Goal: Task Accomplishment & Management: Manage account settings

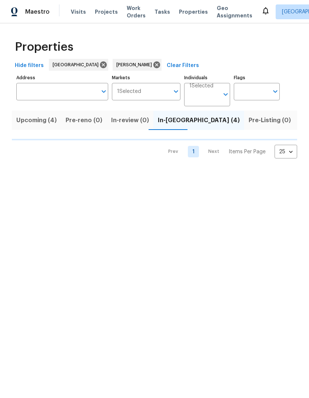
scroll to position [0, 13]
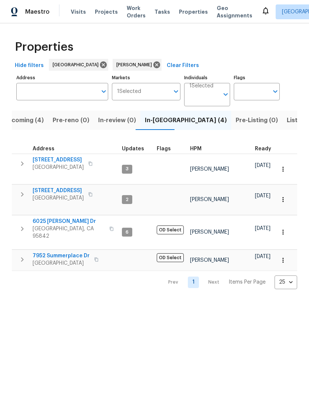
click at [27, 162] on button "button" at bounding box center [22, 163] width 15 height 15
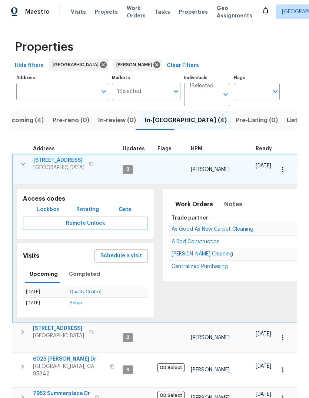
click at [52, 161] on span "[STREET_ADDRESS]" at bounding box center [58, 159] width 51 height 7
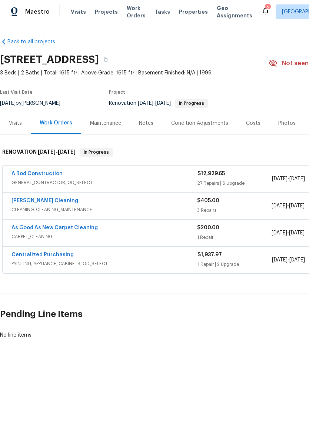
click at [23, 229] on link "As Good As New Carpet Cleaning" at bounding box center [54, 227] width 86 height 5
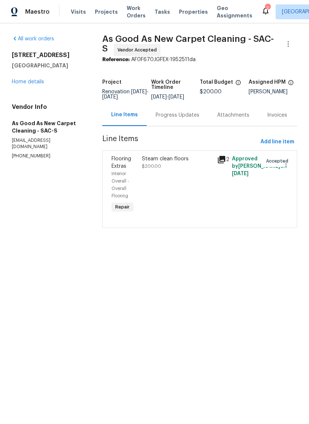
click at [183, 119] on div "Progress Updates" at bounding box center [177, 114] width 44 height 7
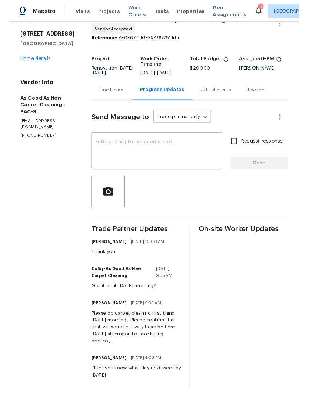
scroll to position [28, 0]
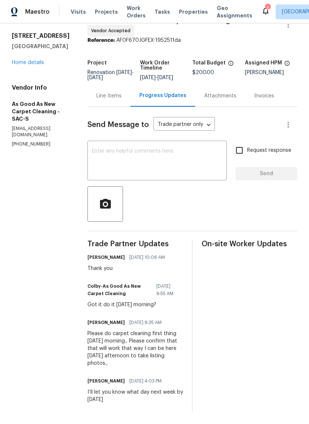
click at [129, 148] on textarea at bounding box center [157, 161] width 130 height 26
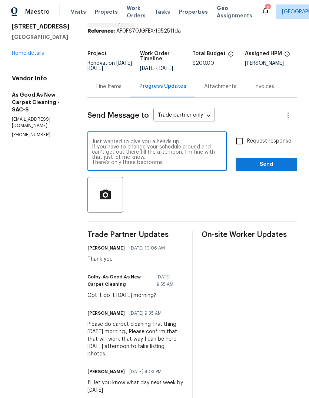
scroll to position [16, 0]
type textarea "House cleaning is a little behind. They’ll be at the home tomorrow at 6 AM. The…"
click at [240, 148] on input "Request response" at bounding box center [239, 141] width 16 height 16
checkbox input "true"
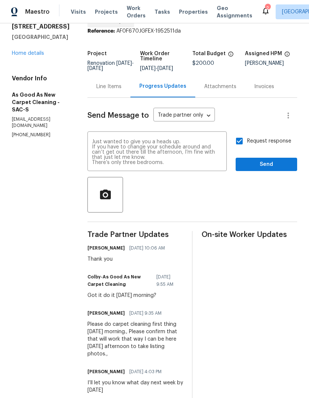
click at [194, 165] on textarea "House cleaning is a little behind. They’ll be at the home tomorrow at 6 AM. The…" at bounding box center [157, 152] width 130 height 26
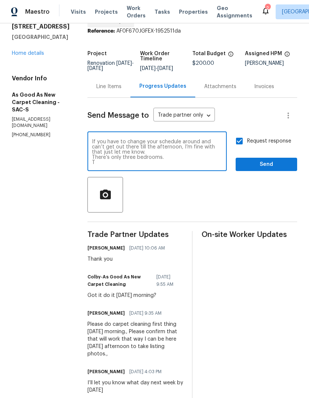
scroll to position [21, 0]
type textarea "House cleaning is a little behind. They’ll be at the home tomorrow at 6 AM. The…"
click at [257, 163] on button "Send" at bounding box center [265, 165] width 61 height 14
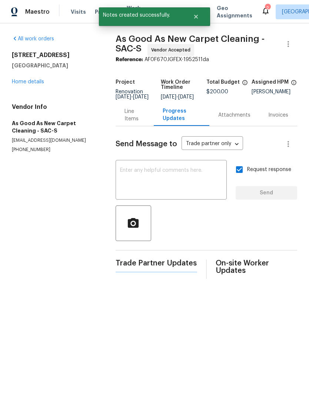
scroll to position [0, 0]
click at [265, 6] on div "2" at bounding box center [267, 7] width 5 height 7
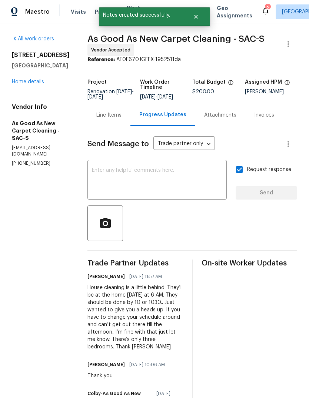
click at [261, 7] on icon at bounding box center [265, 10] width 9 height 9
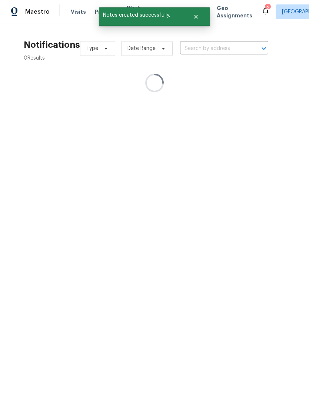
click at [265, 9] on div "2" at bounding box center [267, 7] width 5 height 7
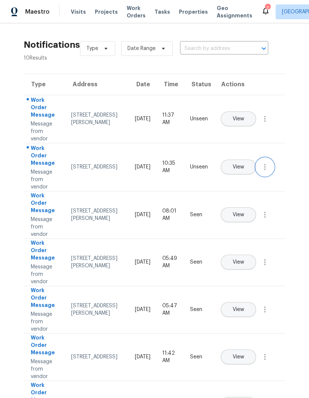
click at [261, 171] on icon "button" at bounding box center [264, 166] width 9 height 9
click at [237, 180] on link "Mark Seen" at bounding box center [222, 175] width 63 height 11
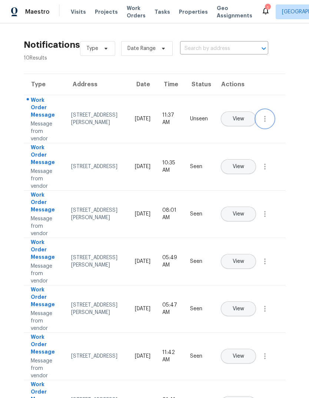
click at [263, 123] on icon "button" at bounding box center [264, 118] width 9 height 9
click at [247, 130] on div "Mark Seen" at bounding box center [222, 127] width 58 height 7
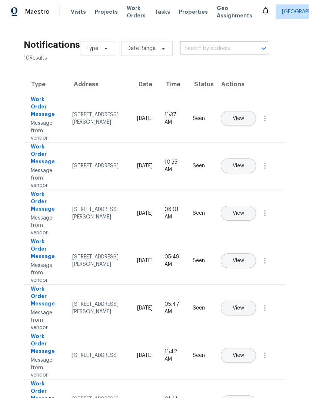
click at [107, 10] on span "Projects" at bounding box center [106, 11] width 23 height 7
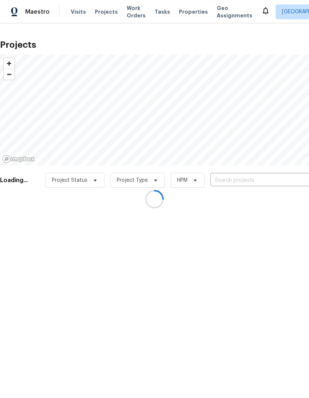
click at [74, 14] on div at bounding box center [154, 199] width 309 height 398
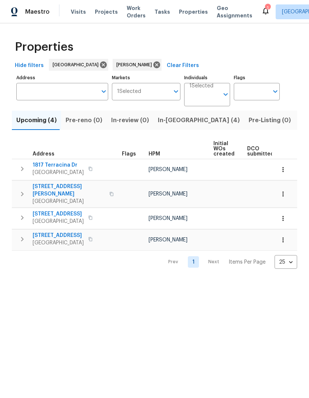
click at [265, 7] on div "1" at bounding box center [267, 7] width 5 height 7
click at [261, 8] on icon at bounding box center [265, 10] width 9 height 9
click at [299, 117] on span "Listed (11)" at bounding box center [313, 120] width 29 height 10
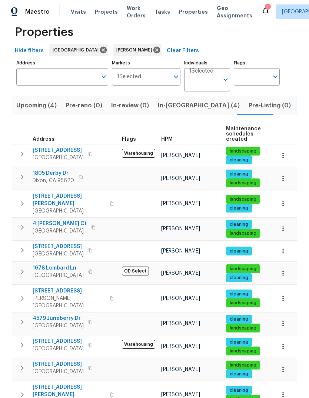
scroll to position [14, 0]
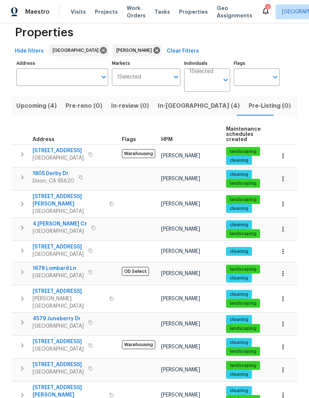
click at [44, 267] on span "1678 Lombard Ln" at bounding box center [58, 268] width 51 height 7
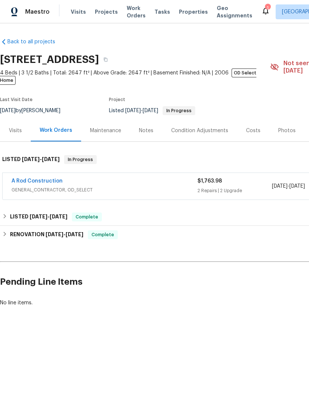
click at [145, 127] on div "Notes" at bounding box center [146, 130] width 14 height 7
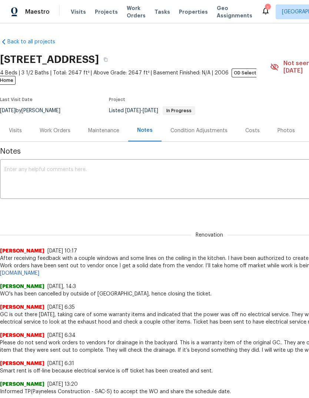
click at [42, 167] on textarea at bounding box center [208, 180] width 409 height 26
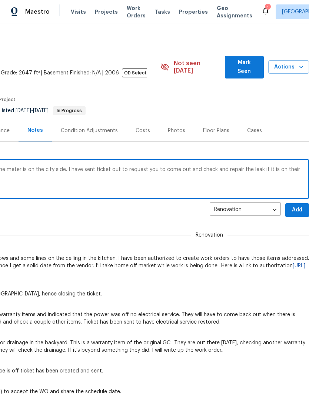
scroll to position [0, 110]
type textarea "Vendor has told me the the water leak at the meter is on the city side. I have …"
click at [293, 205] on span "Add" at bounding box center [297, 209] width 12 height 9
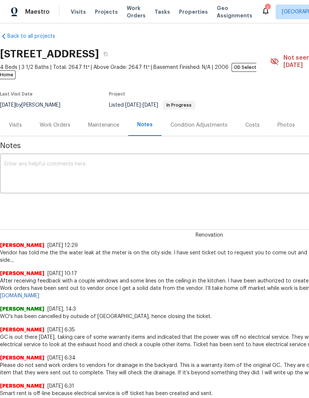
scroll to position [6, 0]
